Goal: Task Accomplishment & Management: Use online tool/utility

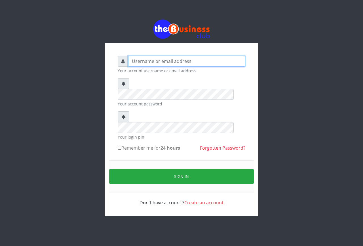
type input "emmalum0707@gmail.com"
click at [120, 146] on input "Remember me for 24 hours" at bounding box center [120, 148] width 4 height 4
checkbox input "true"
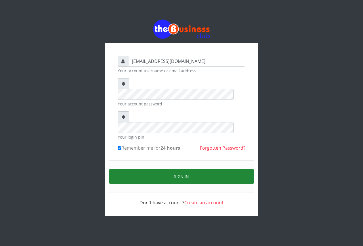
click at [137, 169] on button "Sign in" at bounding box center [181, 176] width 145 height 14
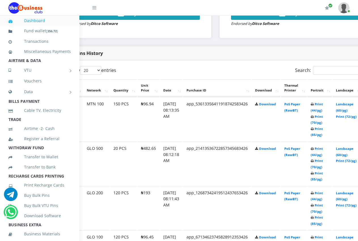
scroll to position [261, 45]
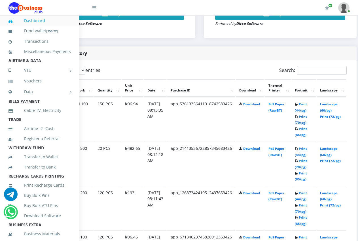
click at [306, 117] on link "Print (70/pg)" at bounding box center [301, 119] width 12 height 10
click at [338, 114] on link "Print (72/pg)" at bounding box center [330, 116] width 21 height 4
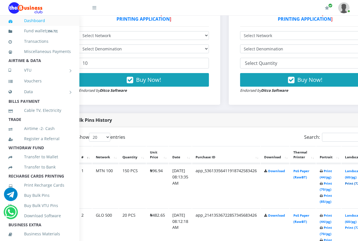
scroll to position [194, 20]
click at [333, 197] on link "Print (85/pg)" at bounding box center [326, 199] width 12 height 10
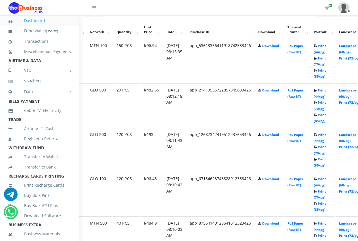
scroll to position [319, 25]
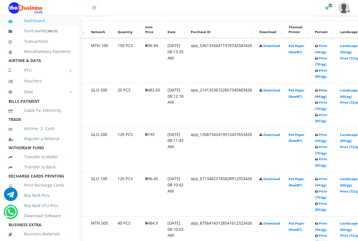
click at [327, 92] on link "Print (44/pg)" at bounding box center [321, 93] width 12 height 10
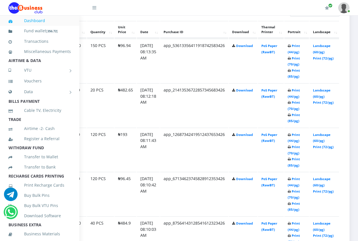
scroll to position [319, 62]
click at [320, 133] on link "Landscape (60/pg)" at bounding box center [322, 138] width 18 height 10
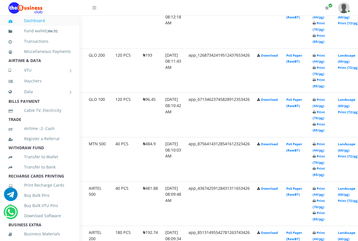
scroll to position [398, 28]
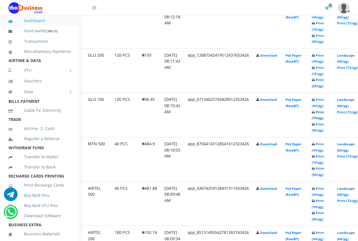
click at [324, 110] on link "Print (70/pg)" at bounding box center [318, 115] width 12 height 10
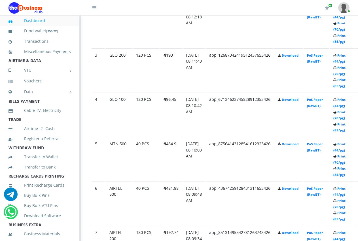
scroll to position [398, 6]
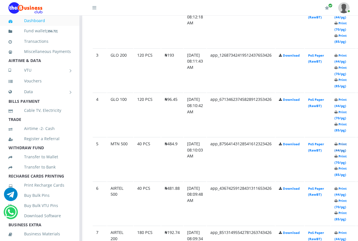
click at [347, 142] on link "Print (44/pg)" at bounding box center [340, 147] width 12 height 10
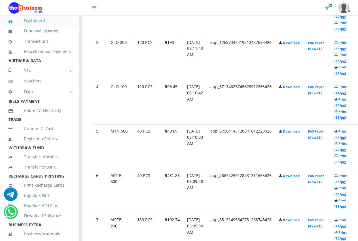
scroll to position [398, 6]
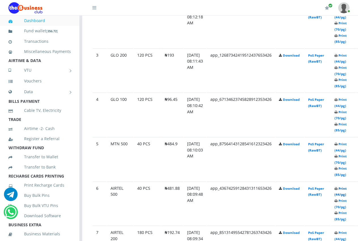
click at [347, 186] on link "Print (44/pg)" at bounding box center [340, 191] width 12 height 10
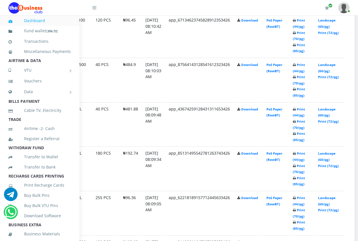
scroll to position [478, 50]
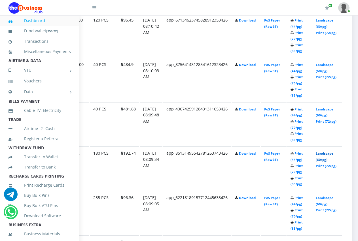
click at [333, 151] on link "Landscape (60/pg)" at bounding box center [325, 156] width 18 height 10
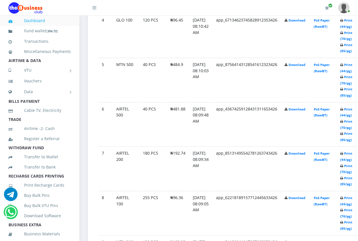
scroll to position [489, 0]
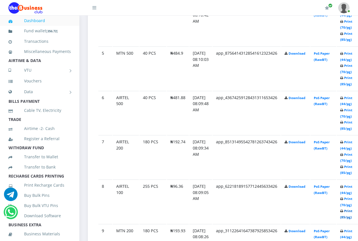
click at [352, 213] on link "Print (85/pg)" at bounding box center [346, 214] width 12 height 10
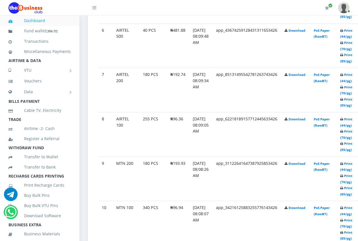
scroll to position [557, 0]
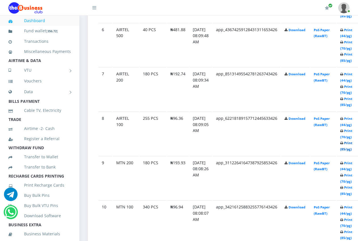
click at [350, 144] on link "Print (85/pg)" at bounding box center [346, 146] width 12 height 10
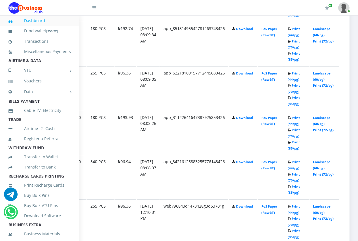
scroll to position [602, 62]
click at [316, 116] on link "Landscape (60/pg)" at bounding box center [322, 121] width 18 height 10
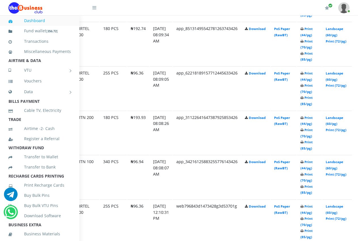
scroll to position [602, 28]
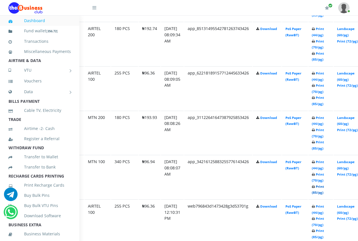
click at [324, 188] on link "Print (85/pg)" at bounding box center [318, 189] width 12 height 10
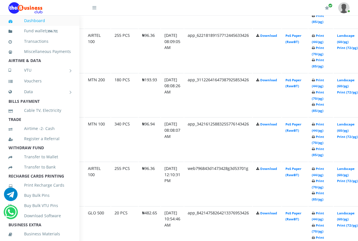
scroll to position [602, 28]
